Goal: Navigation & Orientation: Find specific page/section

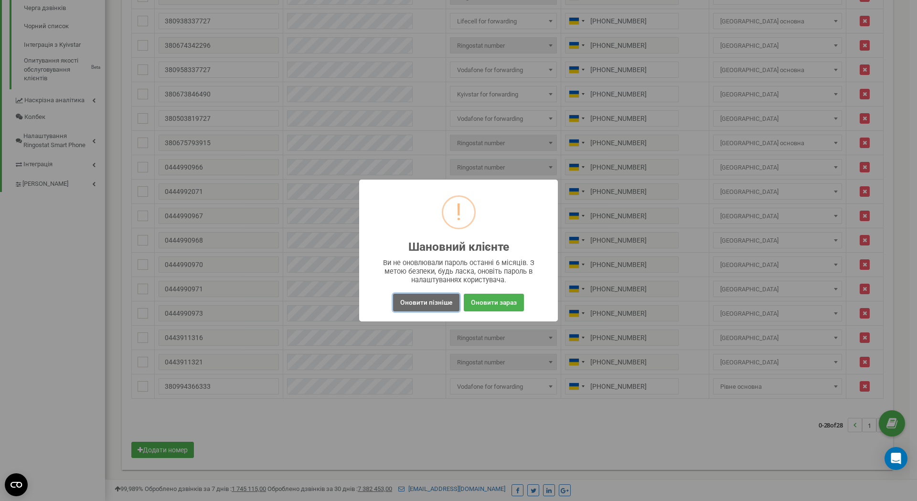
click at [436, 299] on button "Оновити пізніше" at bounding box center [426, 303] width 66 height 18
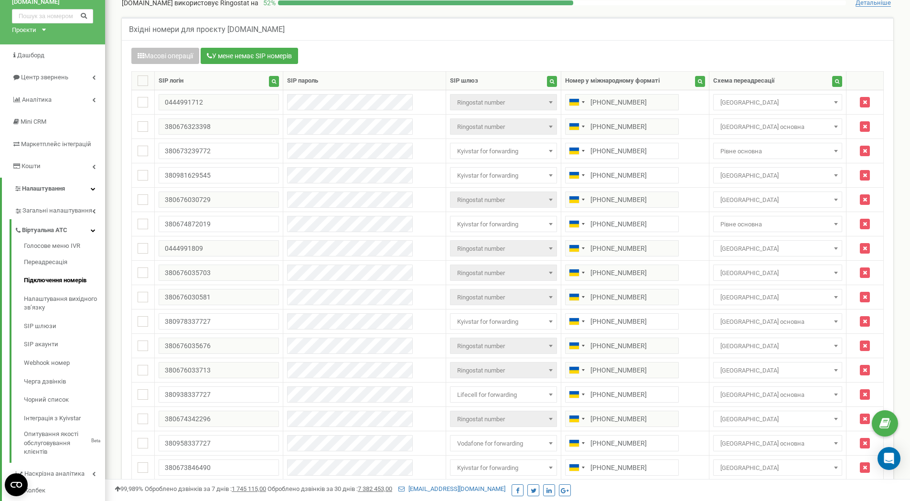
scroll to position [27, 0]
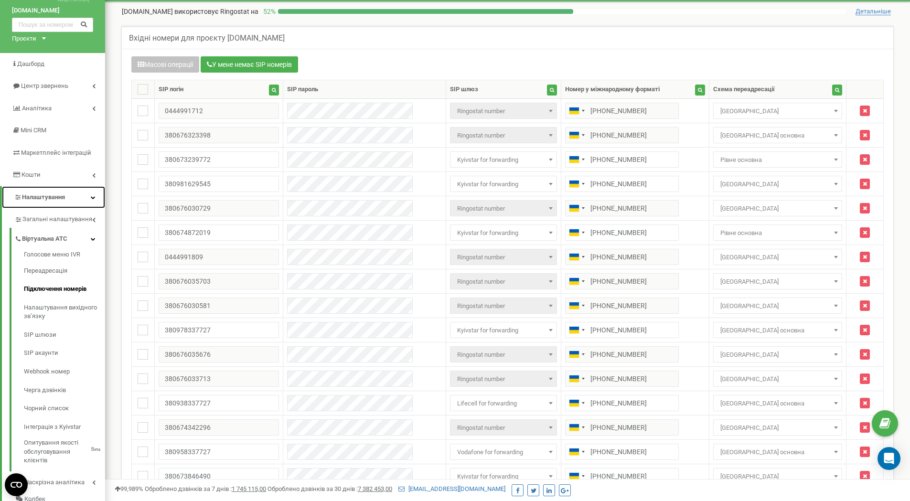
click at [90, 197] on link "Налаштування" at bounding box center [53, 197] width 103 height 22
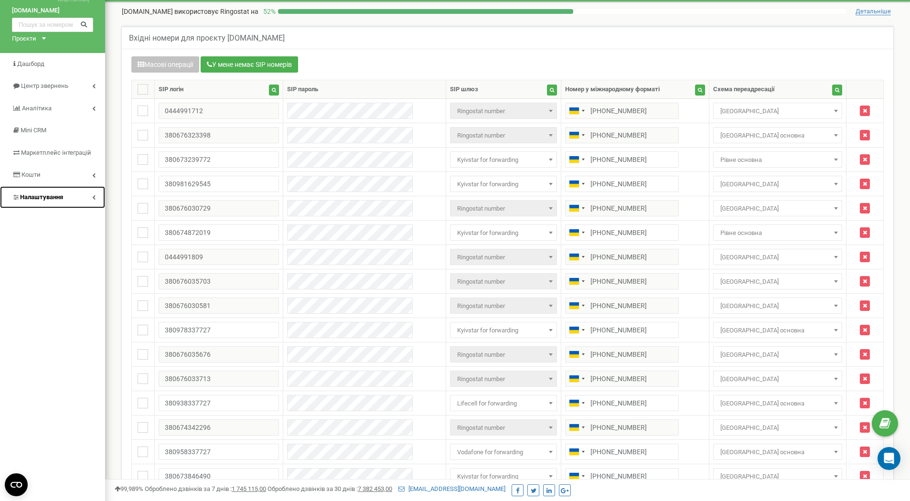
click at [87, 198] on link "Налаштування" at bounding box center [52, 197] width 105 height 22
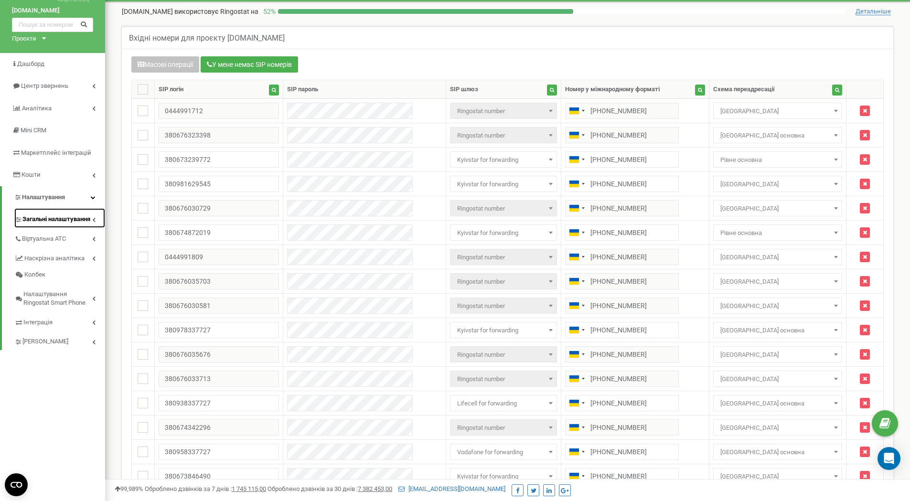
click at [78, 218] on span "Загальні налаштування" at bounding box center [56, 219] width 68 height 9
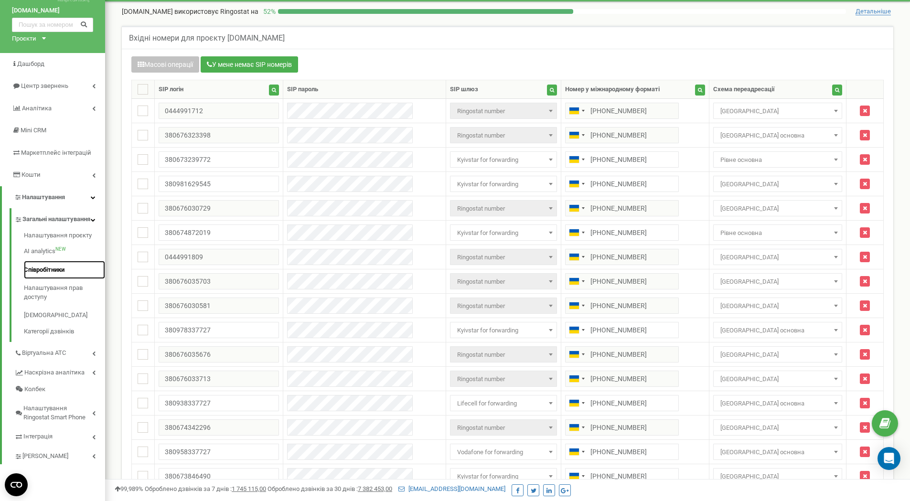
click at [54, 277] on link "Співробітники" at bounding box center [64, 270] width 81 height 19
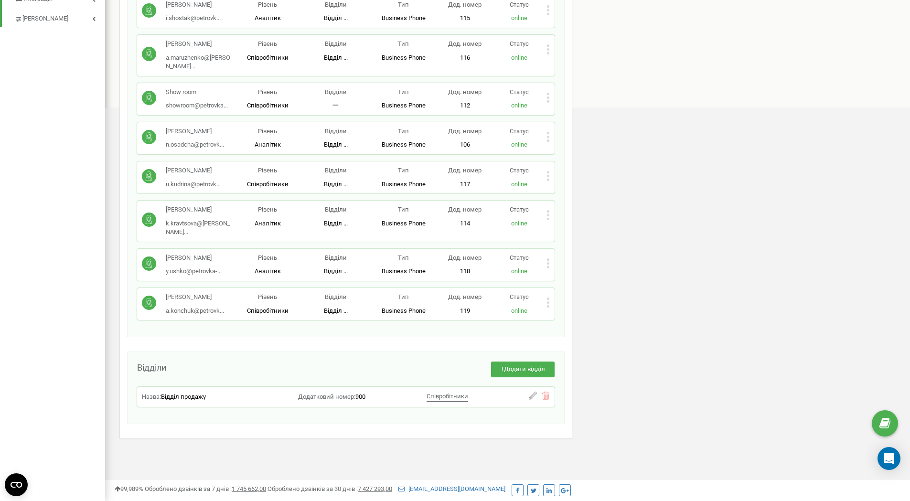
scroll to position [478, 0]
click at [549, 304] on icon at bounding box center [548, 303] width 2 height 2
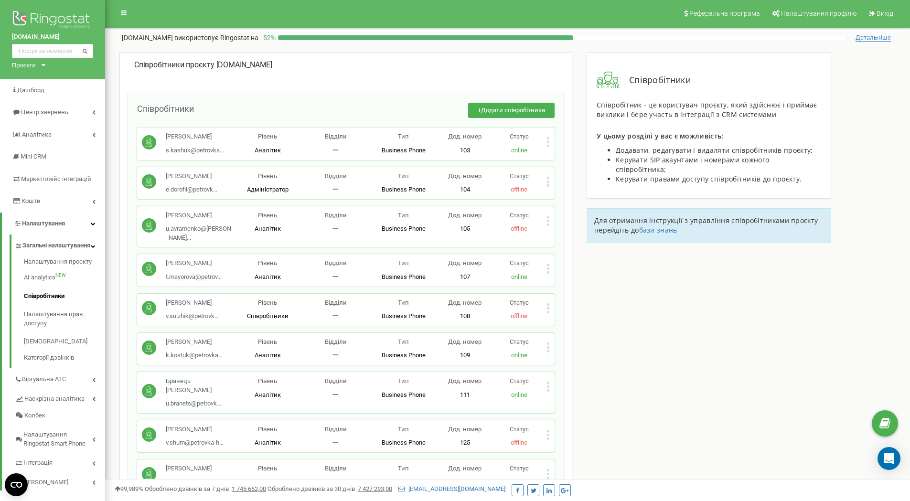
scroll to position [0, 0]
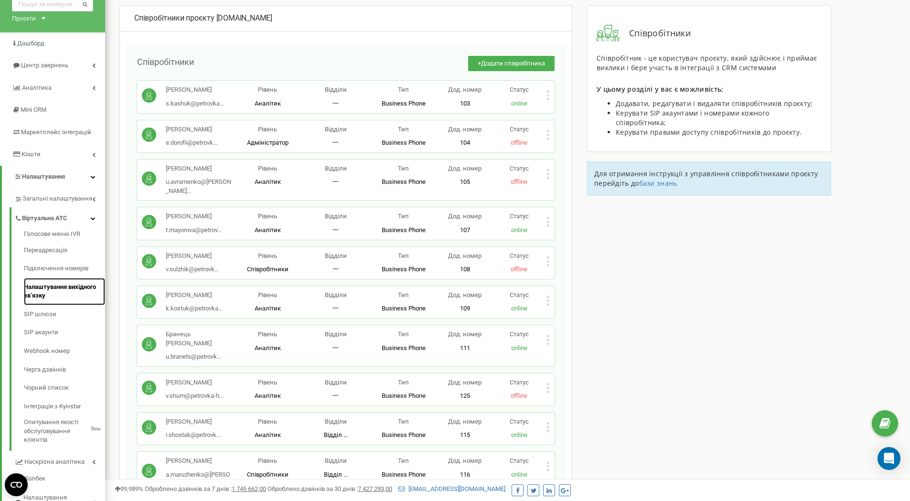
click at [69, 288] on link "Налаштування вихідного зв’язку" at bounding box center [64, 291] width 81 height 27
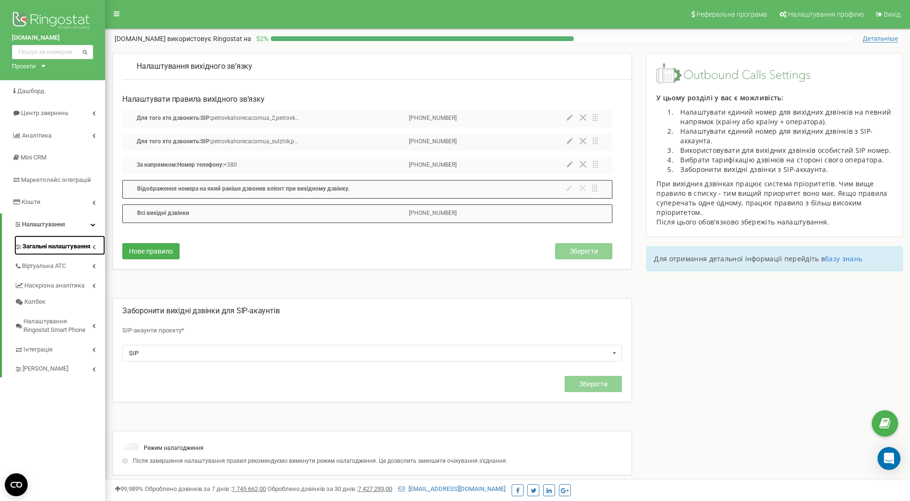
click at [77, 247] on span "Загальні налаштування" at bounding box center [56, 246] width 68 height 9
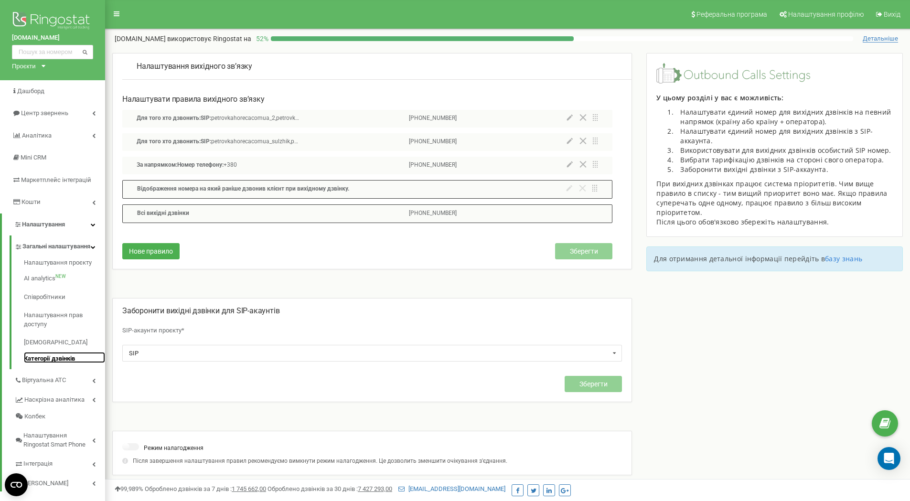
click at [61, 364] on link "Категорії дзвінків" at bounding box center [64, 357] width 81 height 11
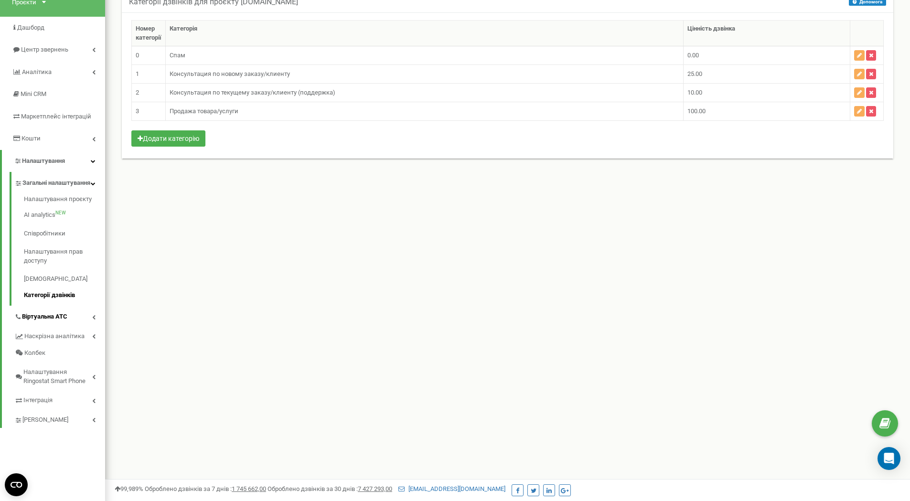
scroll to position [72, 0]
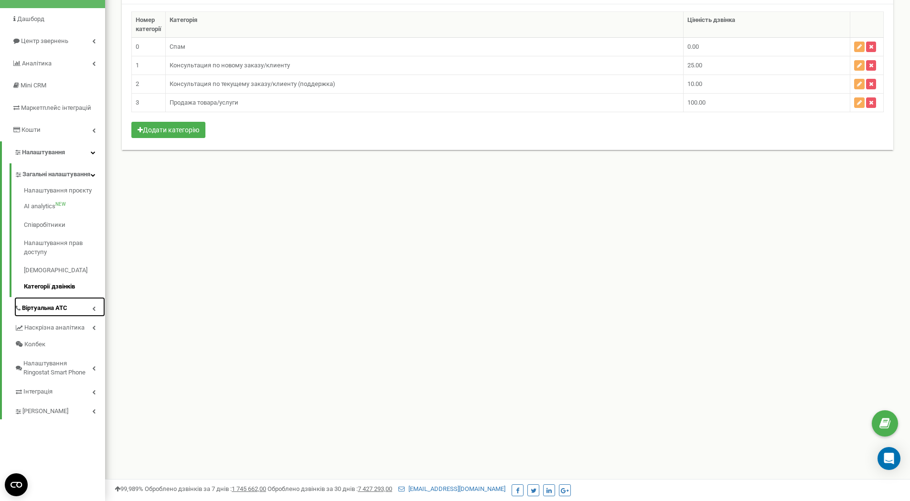
click at [95, 311] on icon at bounding box center [93, 308] width 3 height 5
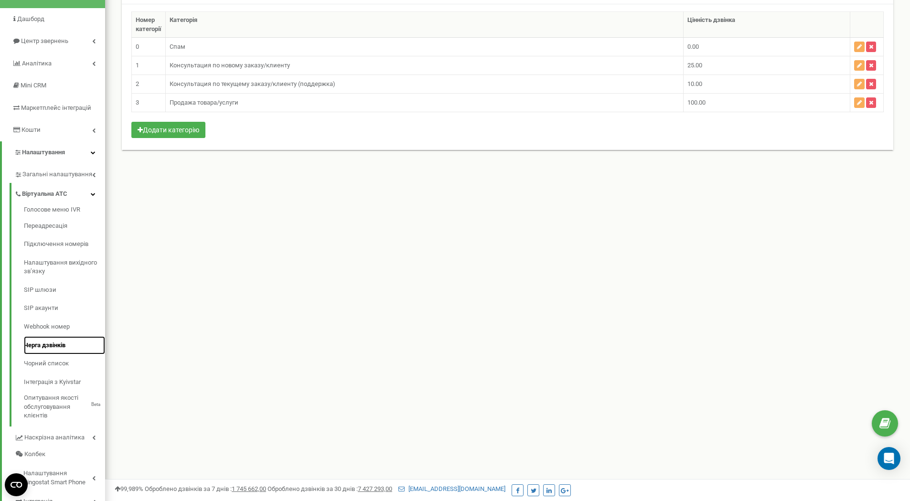
click at [41, 343] on link "Черга дзвінків" at bounding box center [64, 345] width 81 height 19
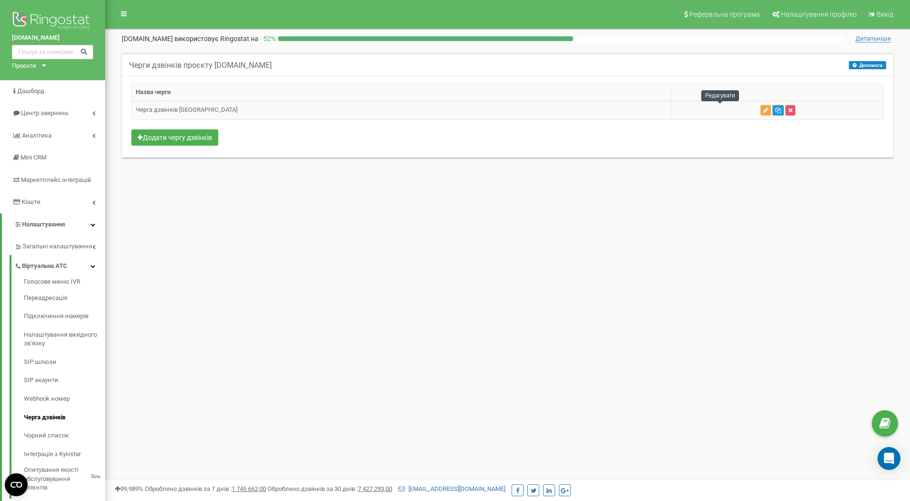
click at [764, 110] on icon "button" at bounding box center [766, 111] width 5 height 6
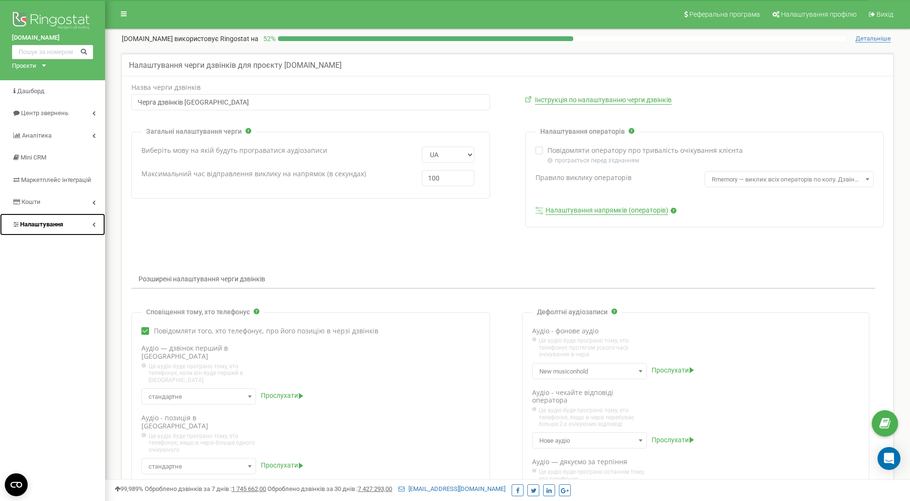
click at [64, 226] on link "Налаштування" at bounding box center [52, 225] width 105 height 22
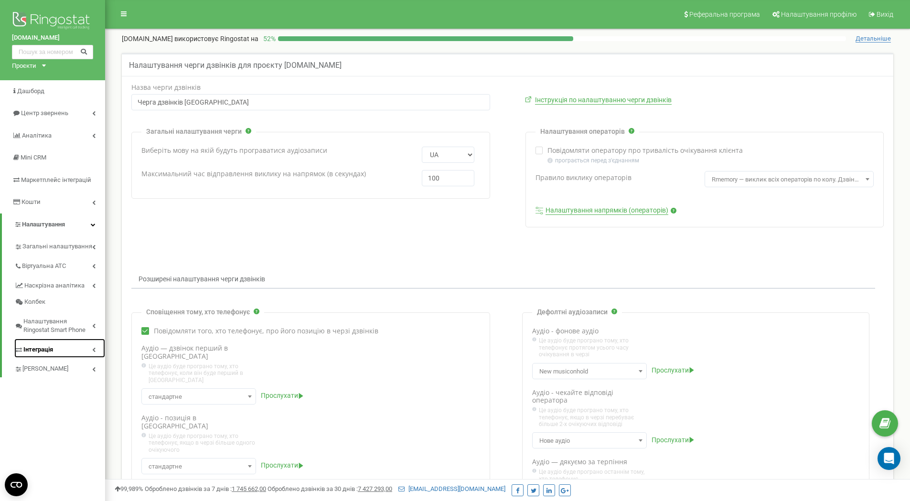
click at [88, 350] on link "Інтеграція" at bounding box center [59, 349] width 91 height 20
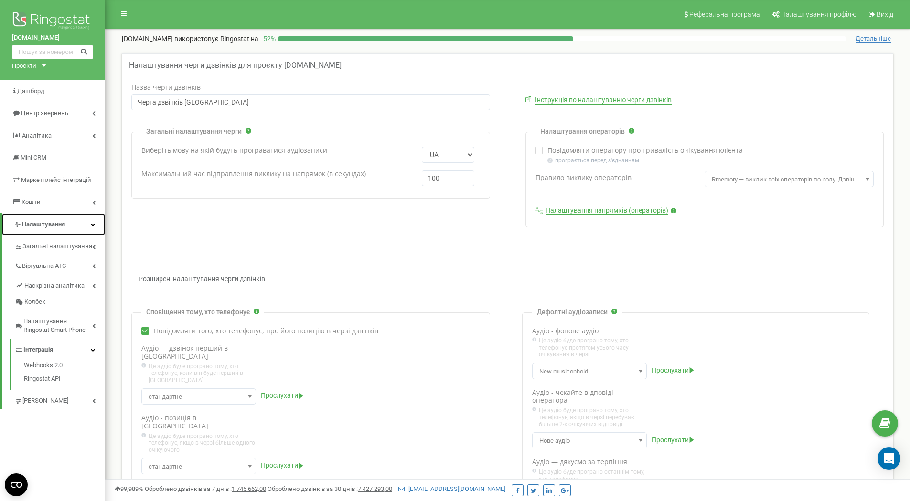
click at [47, 222] on span "Налаштування" at bounding box center [43, 224] width 43 height 7
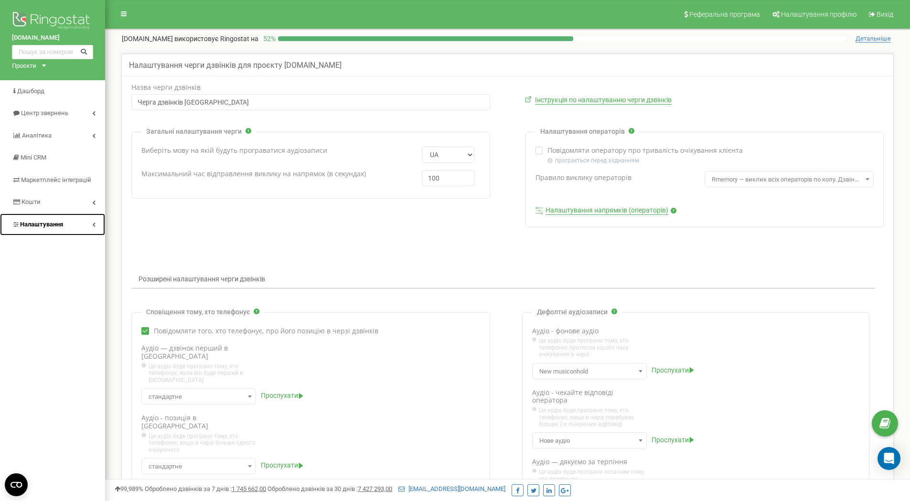
click at [47, 222] on span "Налаштування" at bounding box center [41, 224] width 43 height 7
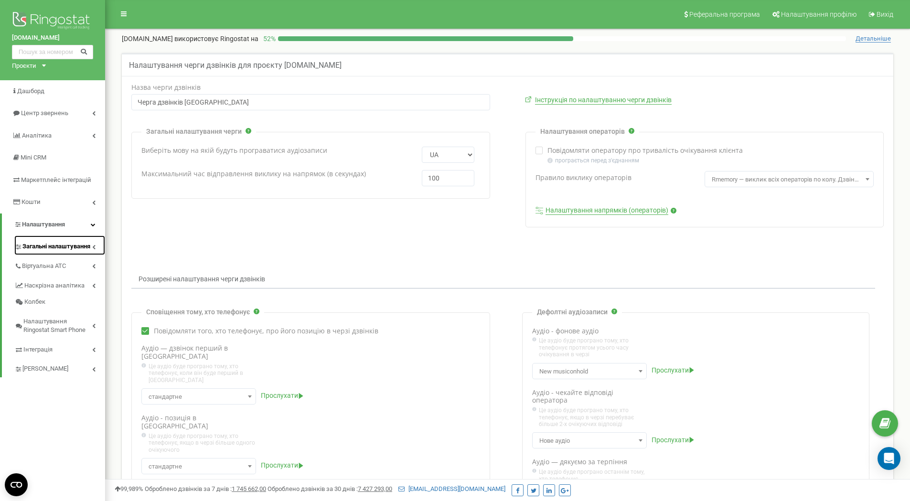
click at [47, 246] on span "Загальні налаштування" at bounding box center [56, 246] width 68 height 9
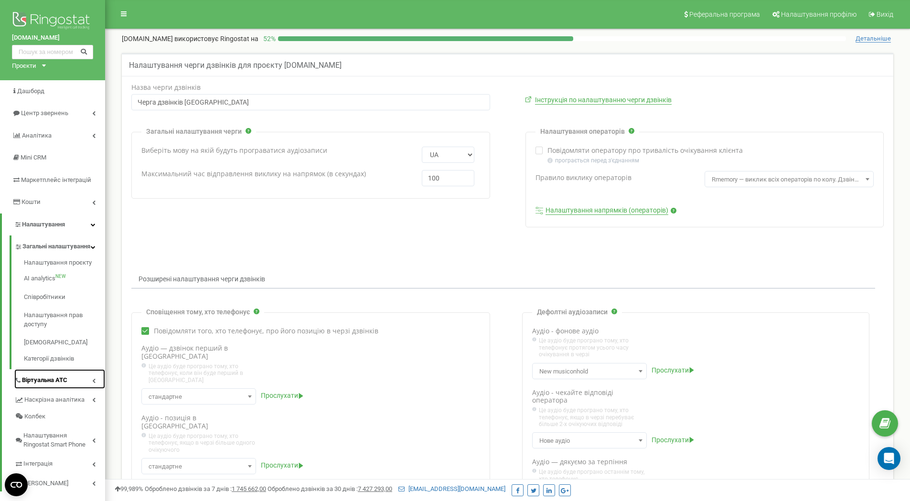
click at [91, 389] on link "Віртуальна АТС" at bounding box center [59, 379] width 91 height 20
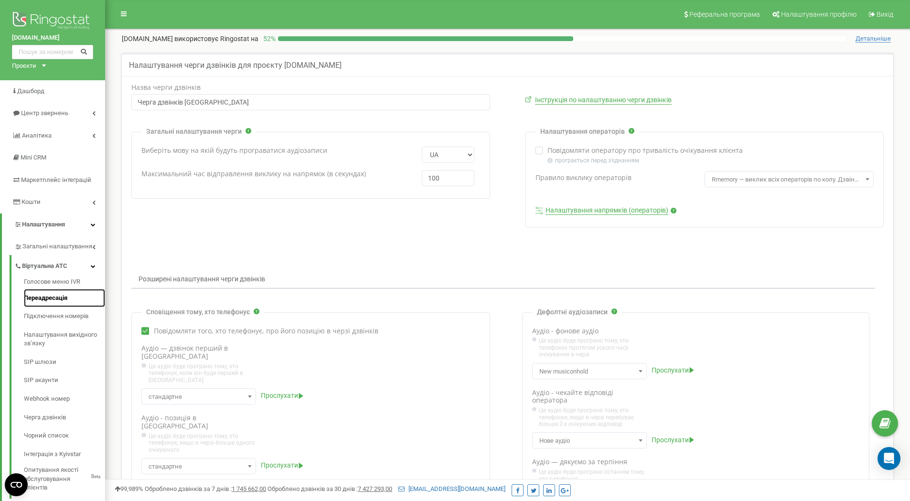
click at [63, 300] on link "Переадресація" at bounding box center [64, 298] width 81 height 19
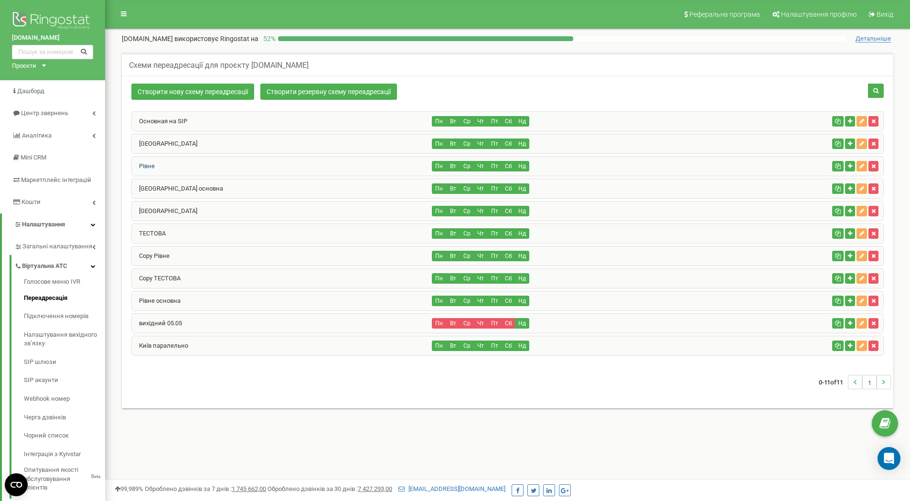
click at [153, 166] on link "Рівне" at bounding box center [143, 165] width 23 height 7
